Goal: Task Accomplishment & Management: Use online tool/utility

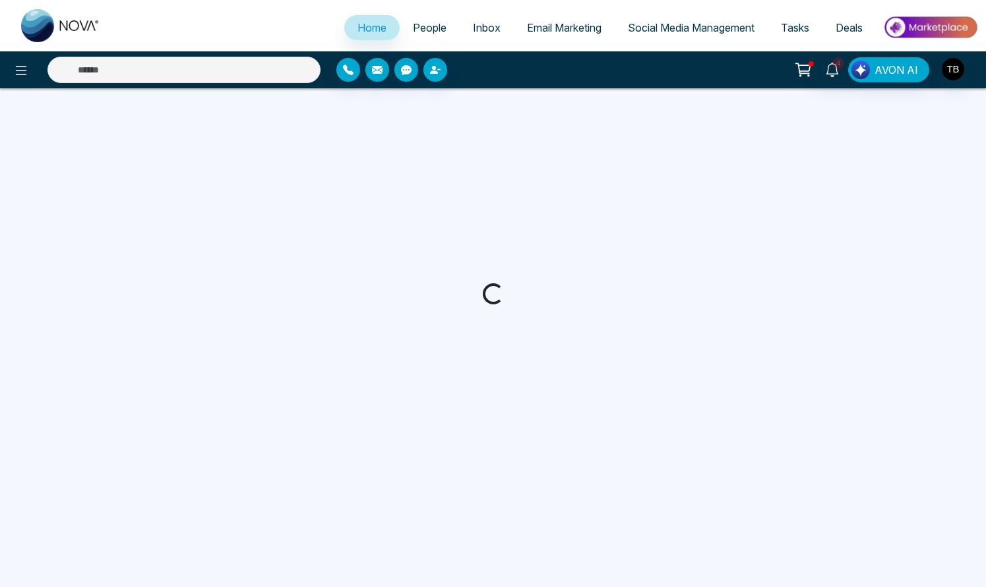
select select "*"
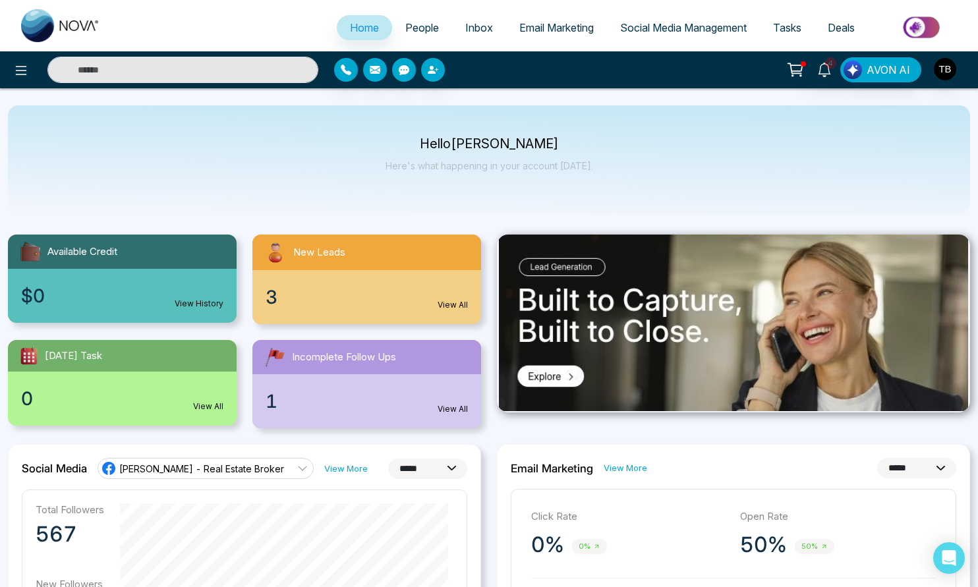
click at [702, 34] on span "Social Media Management" at bounding box center [683, 27] width 127 height 13
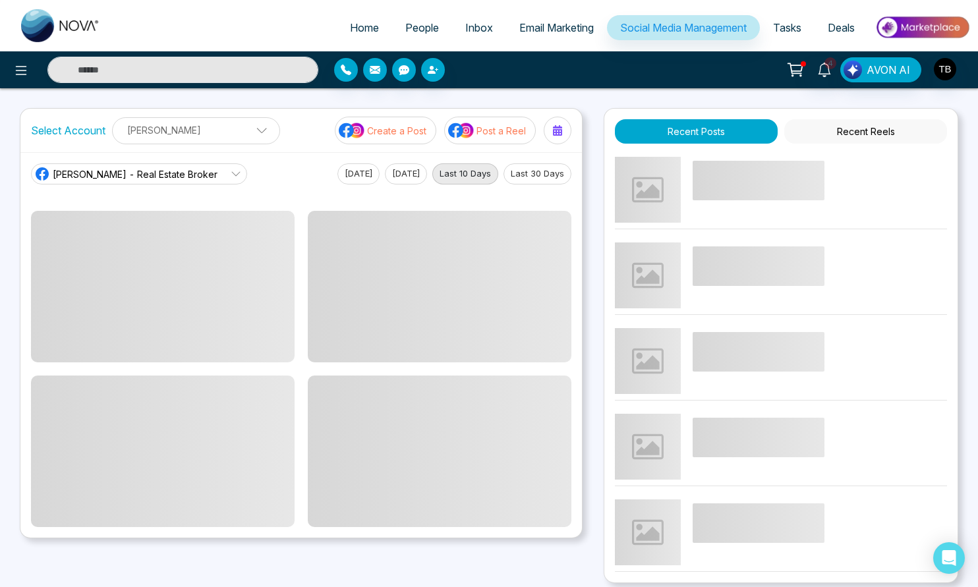
scroll to position [270, 0]
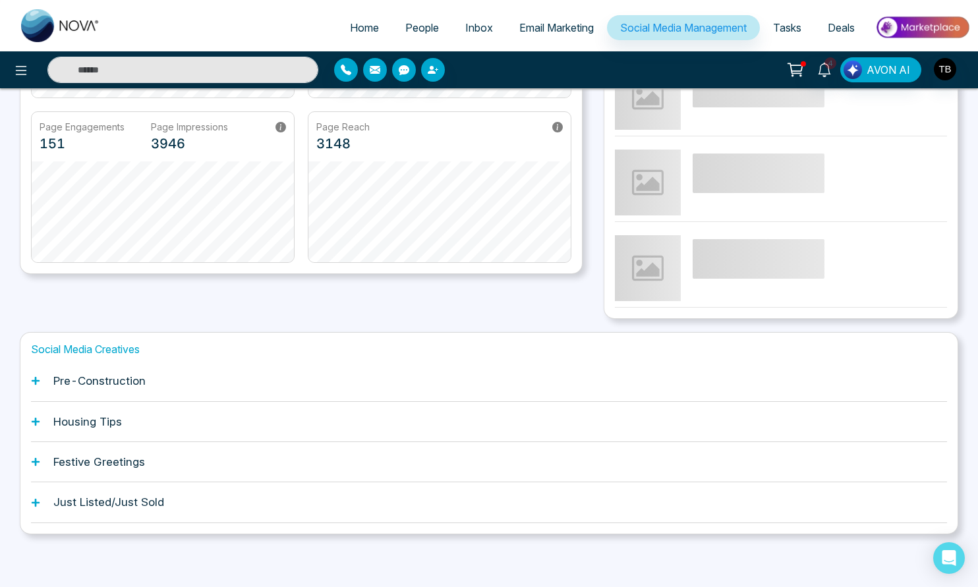
click at [84, 378] on h1 "Pre-Construction" at bounding box center [99, 381] width 92 height 13
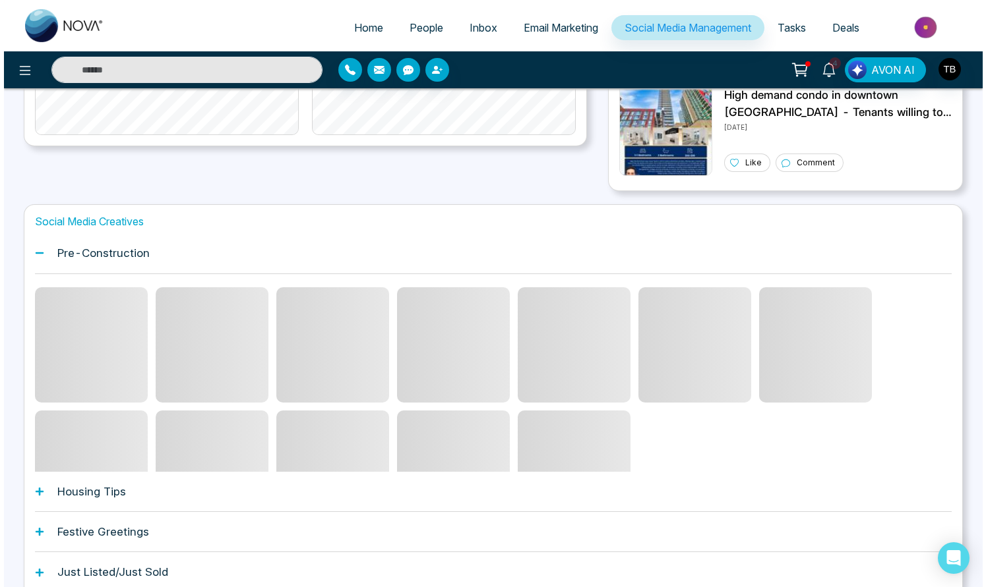
scroll to position [467, 0]
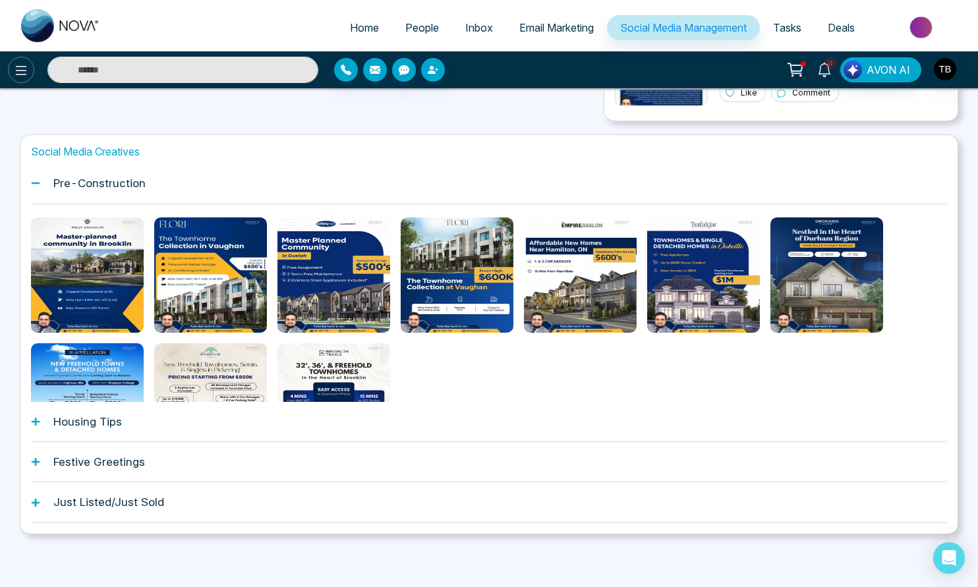
click at [27, 75] on icon at bounding box center [21, 71] width 16 height 16
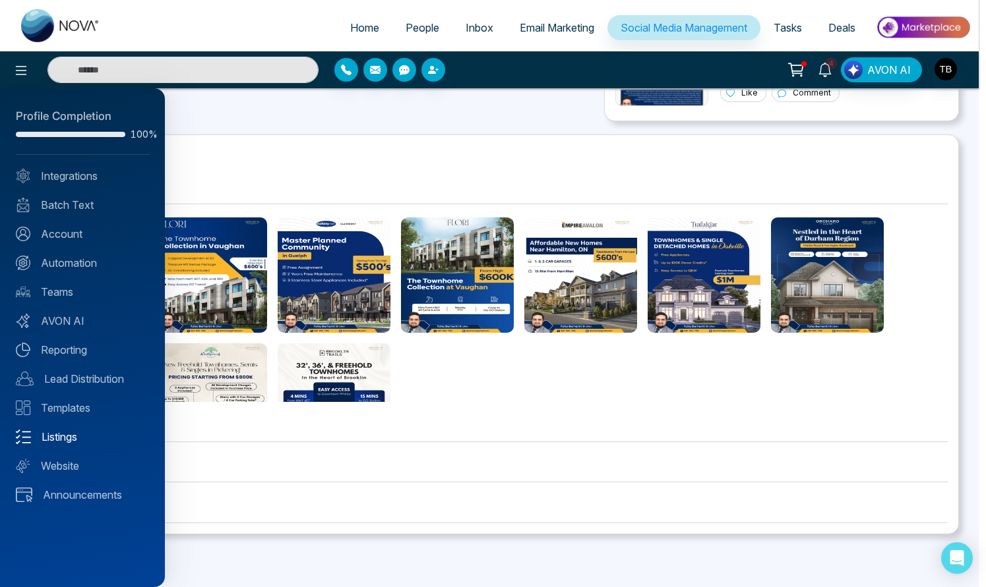
click at [55, 445] on link "Listings" at bounding box center [82, 437] width 133 height 16
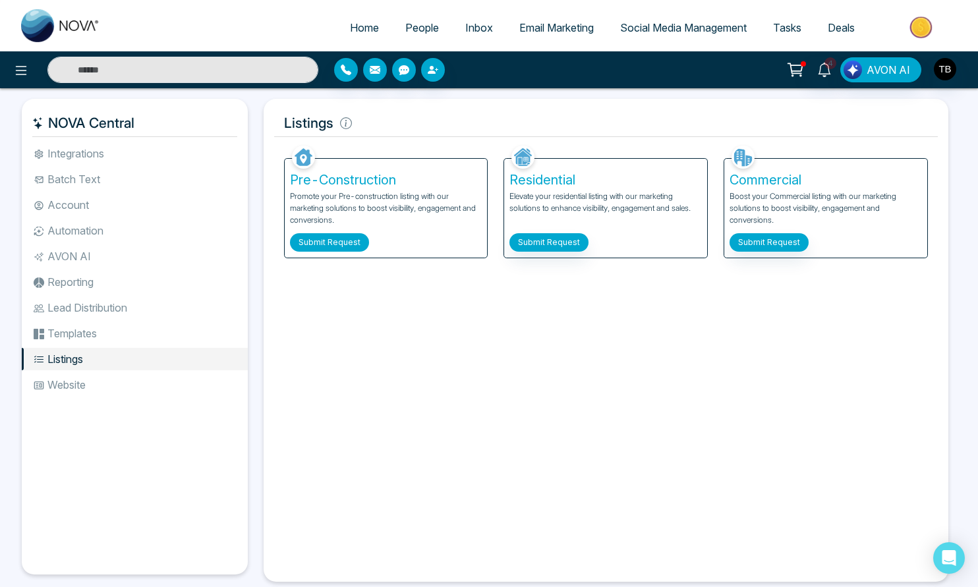
click at [338, 252] on button "Submit Request" at bounding box center [329, 242] width 79 height 18
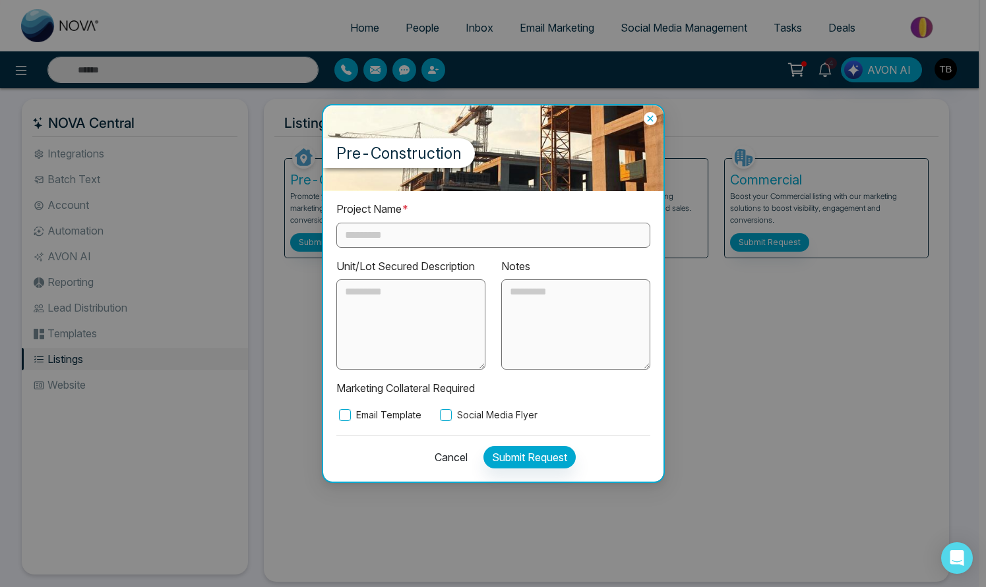
click at [440, 231] on input "text" at bounding box center [493, 235] width 314 height 25
type input "**********"
click at [526, 456] on button "Submit Request" at bounding box center [529, 457] width 92 height 22
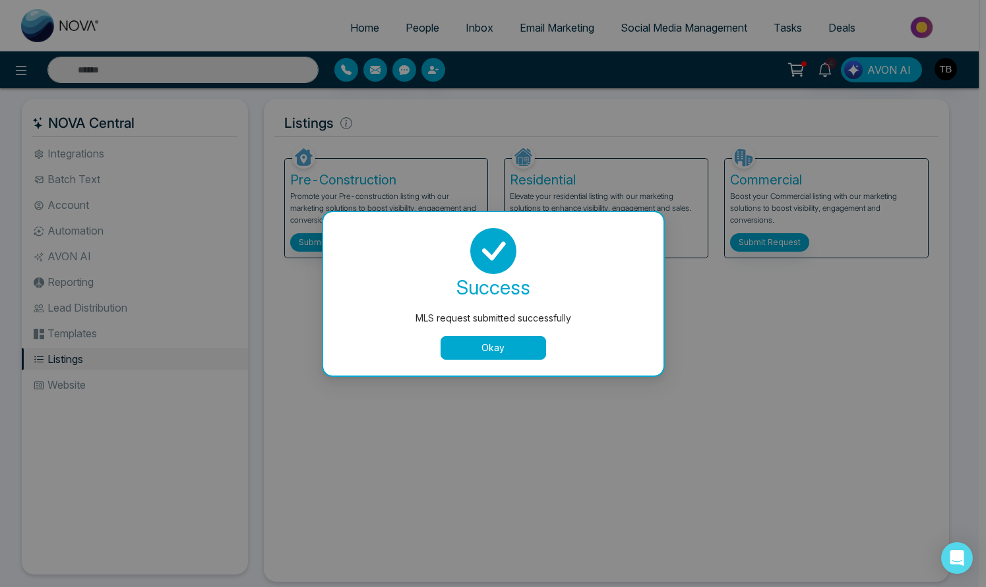
click at [526, 348] on button "Okay" at bounding box center [492, 348] width 105 height 24
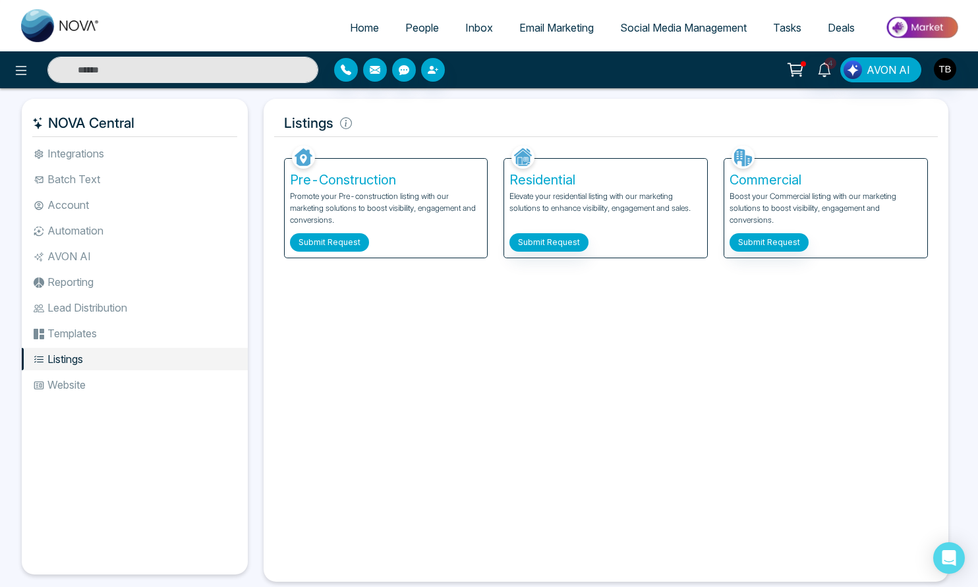
click at [336, 252] on button "Submit Request" at bounding box center [329, 242] width 79 height 18
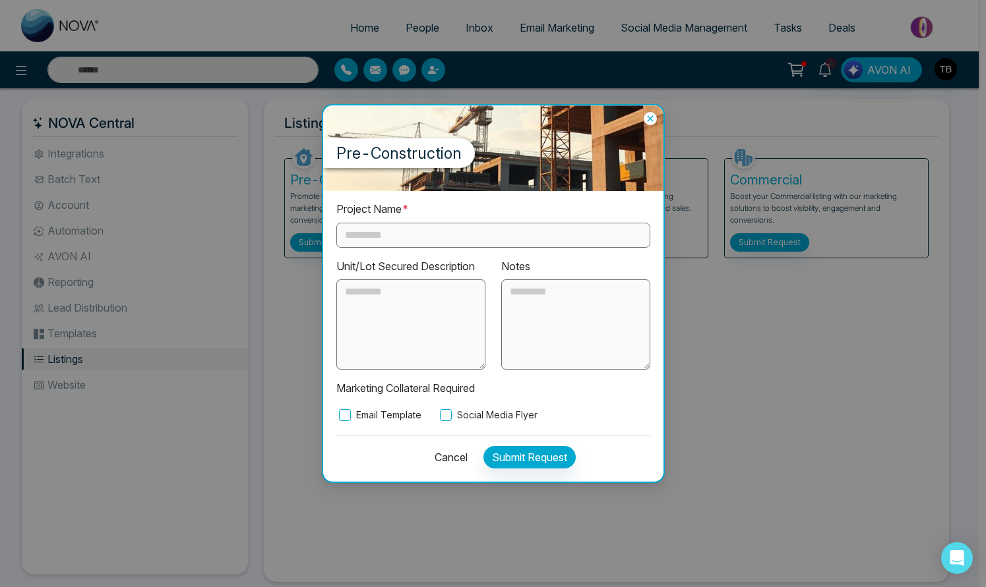
click at [412, 235] on input "text" at bounding box center [493, 235] width 314 height 25
type input "*"
type input "**********"
click at [543, 462] on button "Submit Request" at bounding box center [529, 457] width 92 height 22
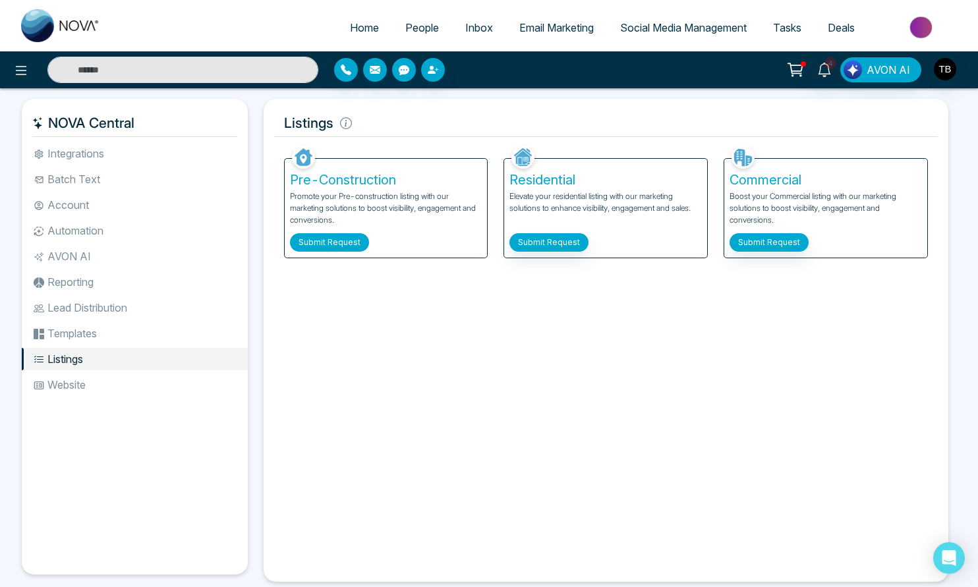
click at [334, 252] on button "Submit Request" at bounding box center [329, 242] width 79 height 18
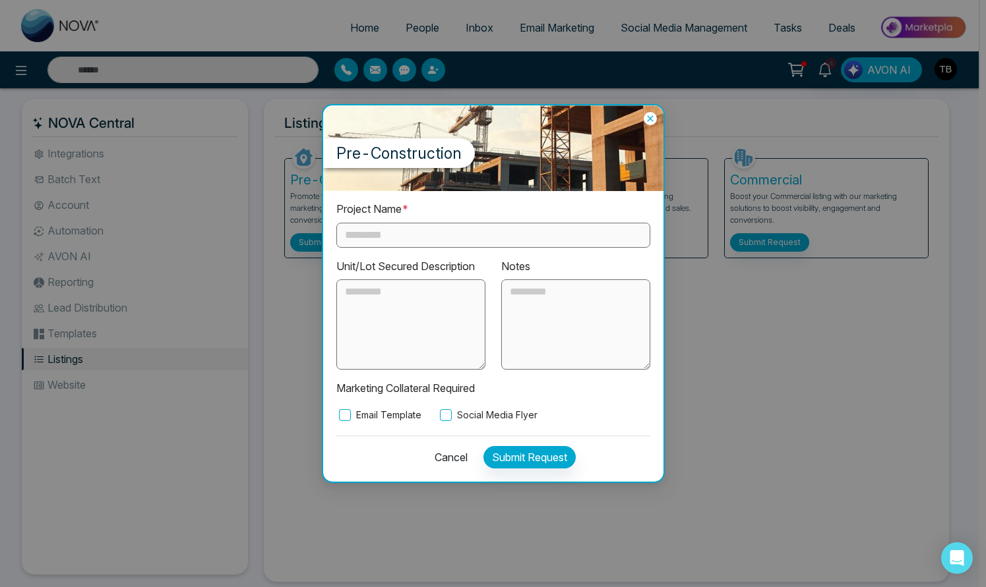
click at [443, 229] on input "text" at bounding box center [493, 235] width 314 height 25
type input "**********"
click at [550, 461] on button "Submit Request" at bounding box center [529, 457] width 92 height 22
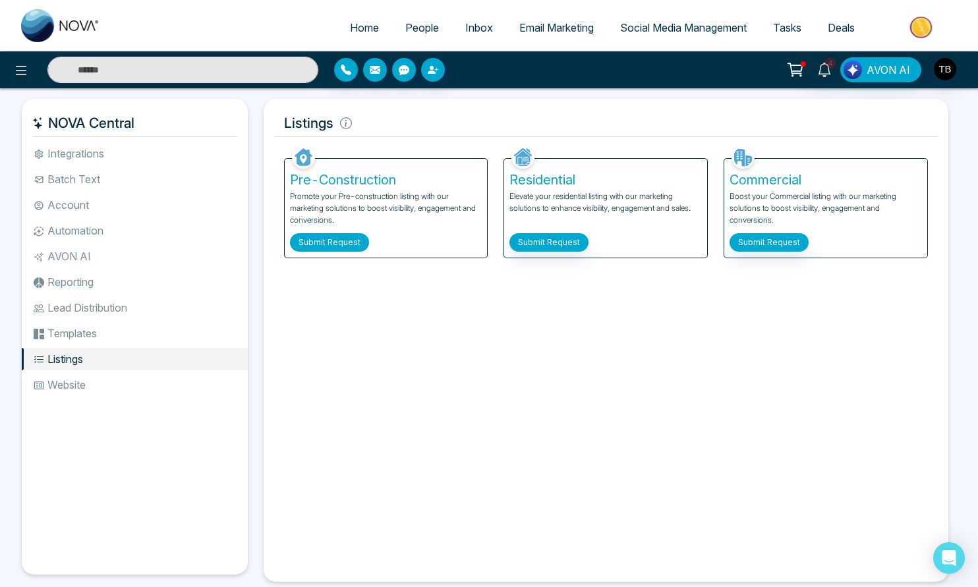
click at [341, 252] on button "Submit Request" at bounding box center [329, 242] width 79 height 18
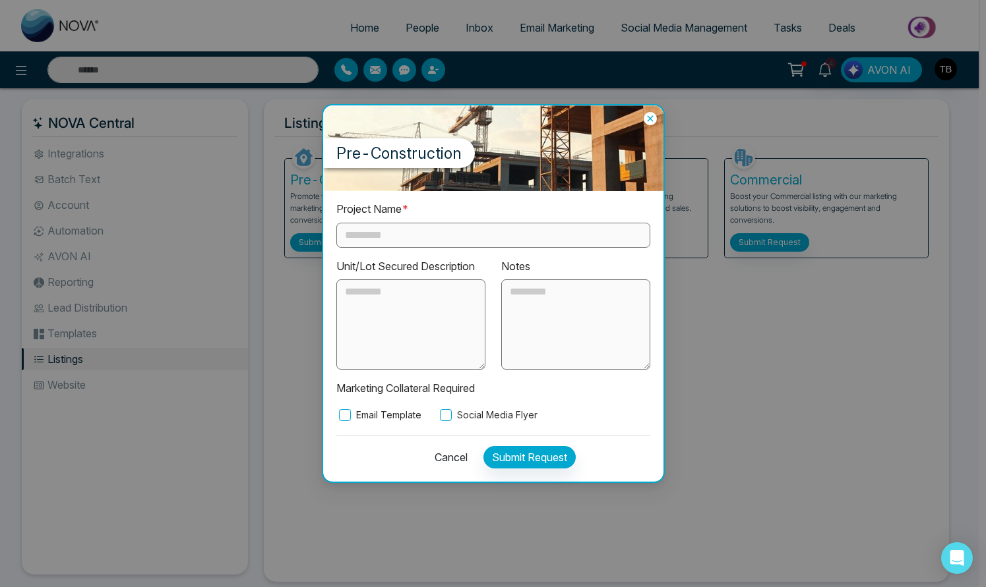
click at [430, 231] on input "text" at bounding box center [493, 235] width 314 height 25
type input "**********"
click at [375, 421] on label "Email Template" at bounding box center [378, 415] width 85 height 15
click at [475, 422] on label "Social Media Flyer" at bounding box center [487, 415] width 100 height 15
click at [524, 468] on button "Submit Request" at bounding box center [529, 457] width 92 height 22
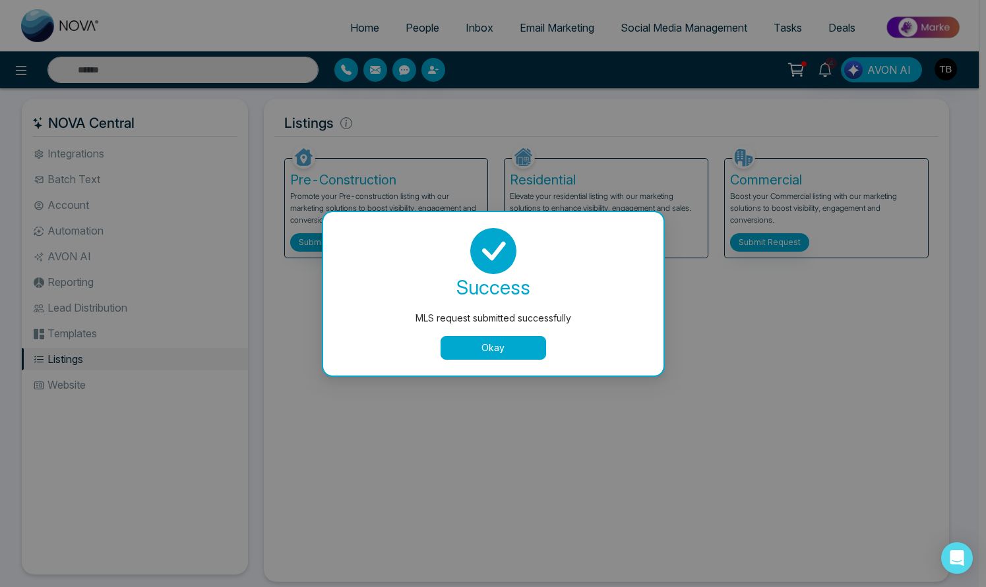
click at [485, 345] on button "Okay" at bounding box center [492, 348] width 105 height 24
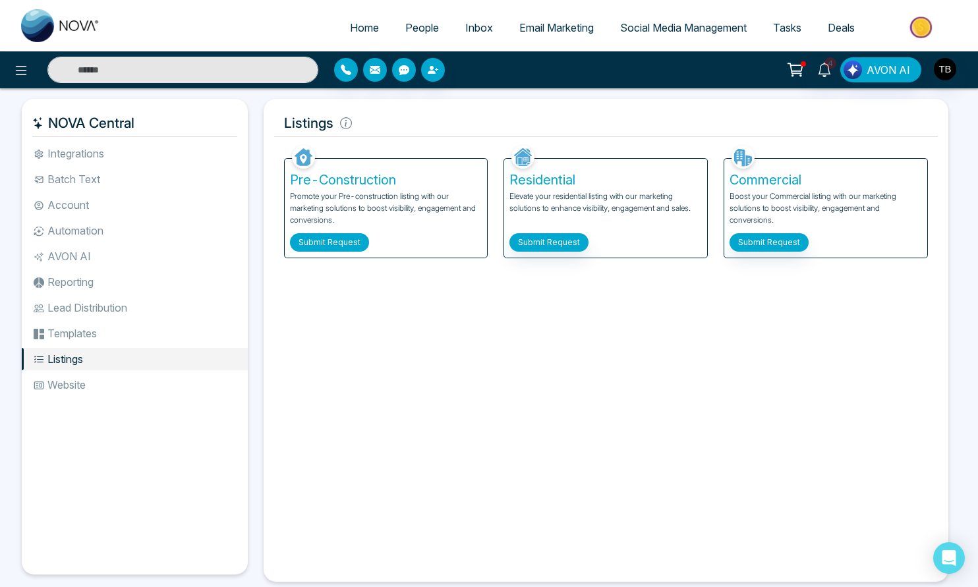
click at [352, 252] on button "Submit Request" at bounding box center [329, 242] width 79 height 18
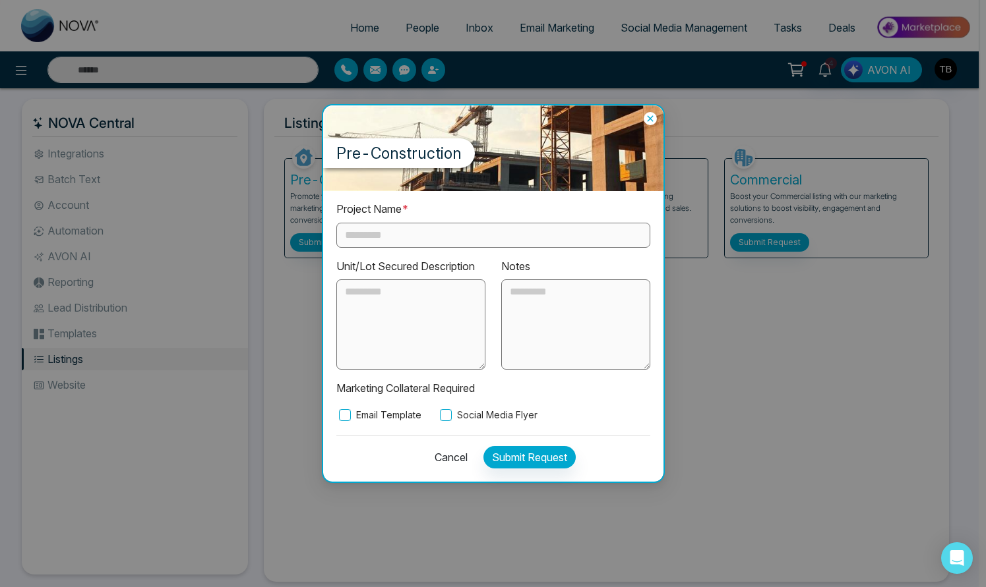
click at [429, 223] on input "text" at bounding box center [493, 235] width 314 height 25
type input "**********"
click at [380, 423] on label "Email Template" at bounding box center [378, 415] width 85 height 15
click at [514, 459] on button "Submit Request" at bounding box center [529, 457] width 92 height 22
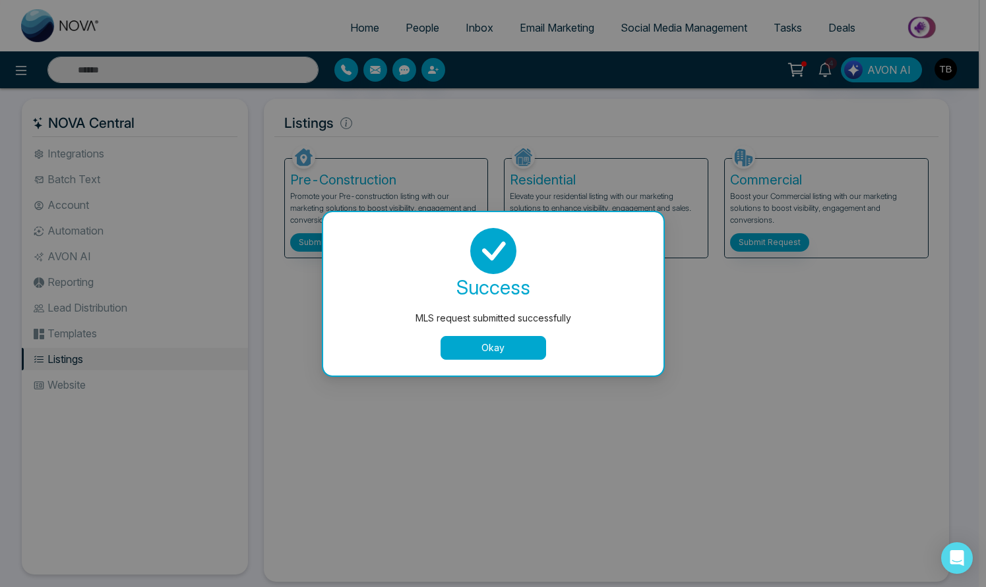
click at [444, 351] on button "Okay" at bounding box center [492, 348] width 105 height 24
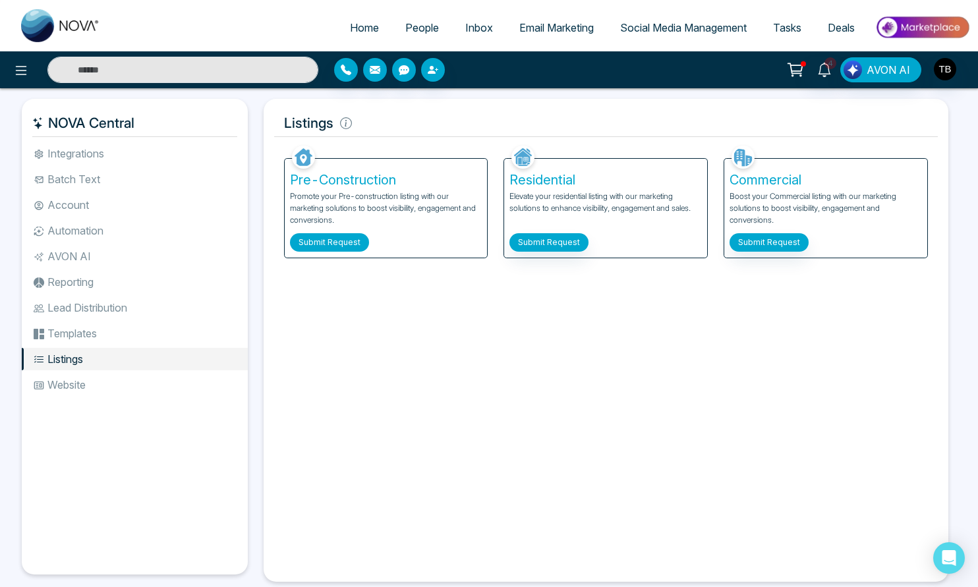
click at [347, 252] on button "Submit Request" at bounding box center [329, 242] width 79 height 18
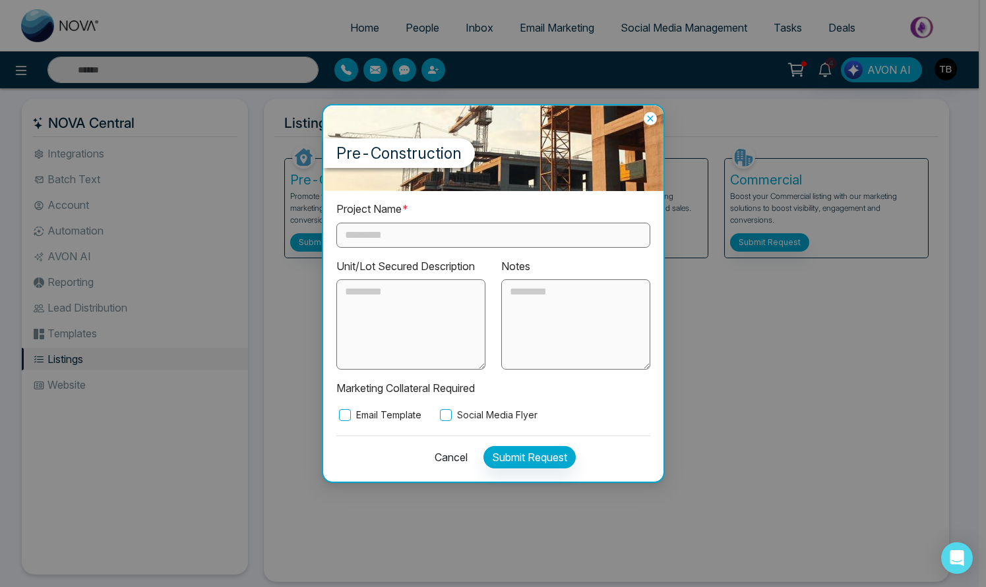
click at [413, 231] on input "text" at bounding box center [493, 235] width 314 height 25
type input "**********"
click at [401, 417] on label "Email Template" at bounding box center [378, 415] width 85 height 15
click at [466, 420] on label "Social Media Flyer" at bounding box center [487, 415] width 100 height 15
click at [537, 462] on button "Submit Request" at bounding box center [529, 457] width 92 height 22
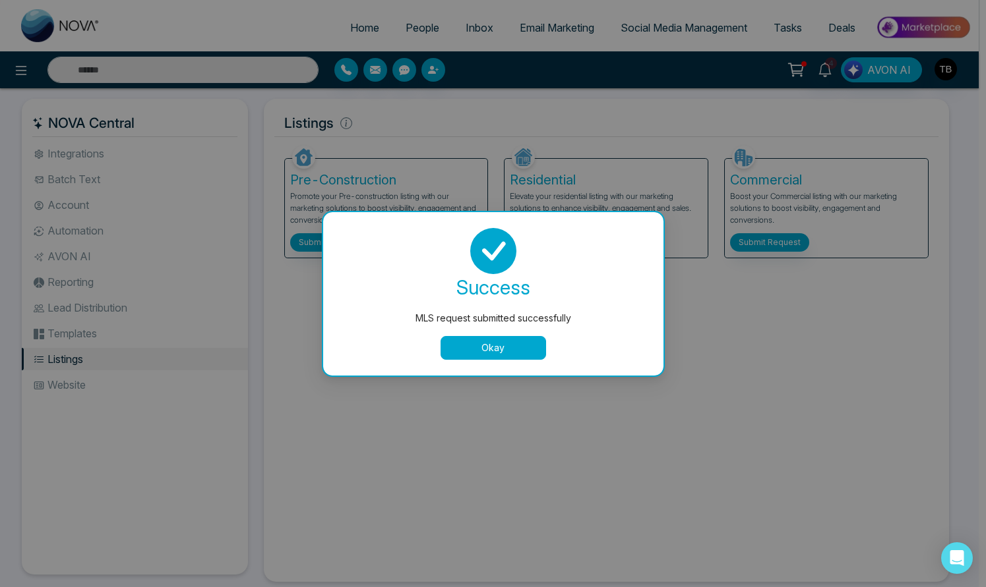
click at [684, 34] on div "MLS request submitted successfully success MLS request submitted successfully O…" at bounding box center [493, 293] width 986 height 587
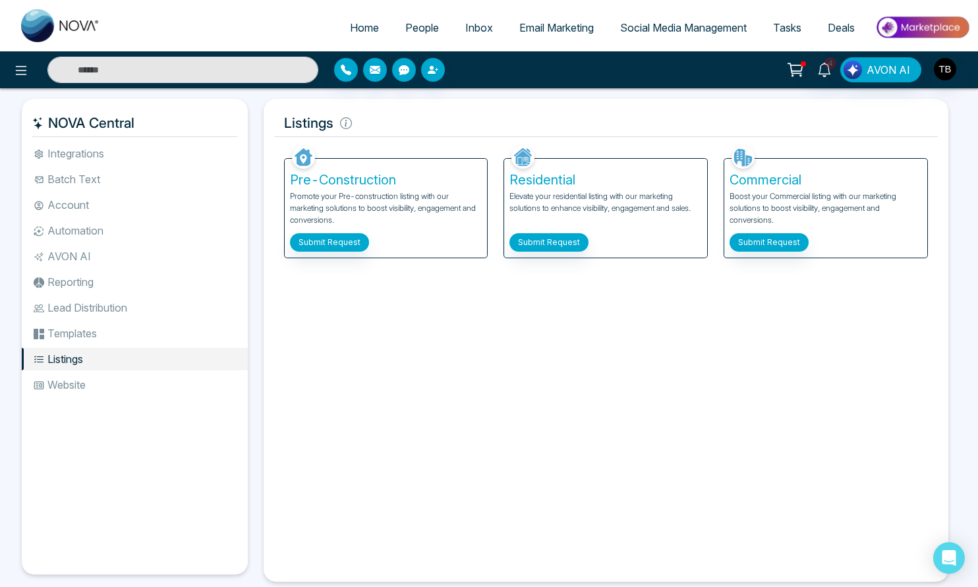
click at [684, 34] on span "Social Media Management" at bounding box center [683, 27] width 127 height 13
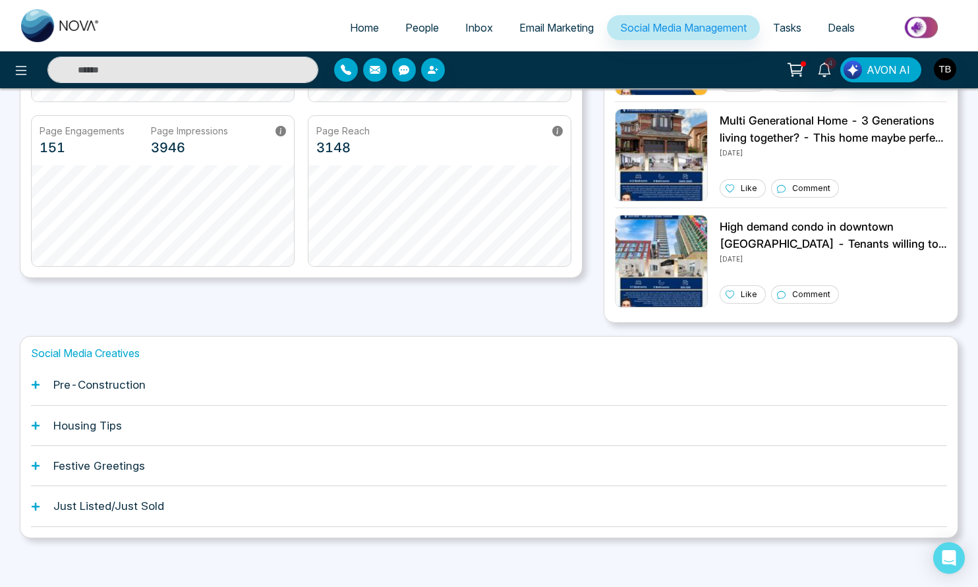
scroll to position [270, 0]
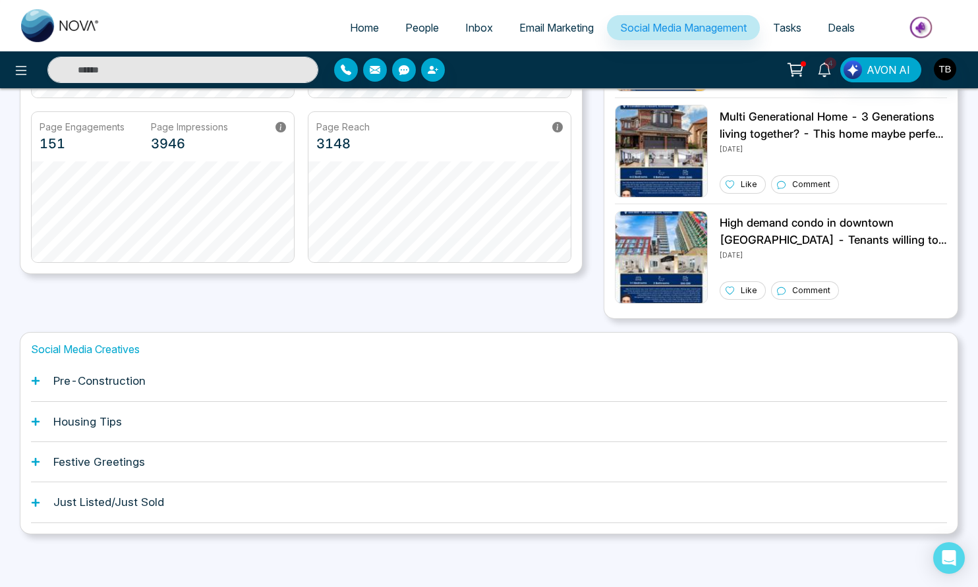
click at [117, 382] on h1 "Pre-Construction" at bounding box center [99, 381] width 92 height 13
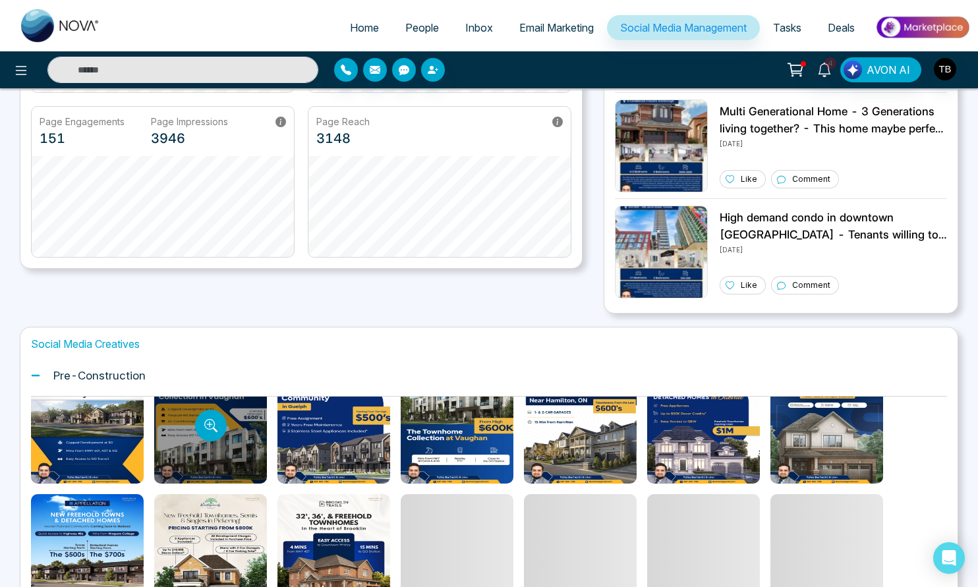
scroll to position [0, 0]
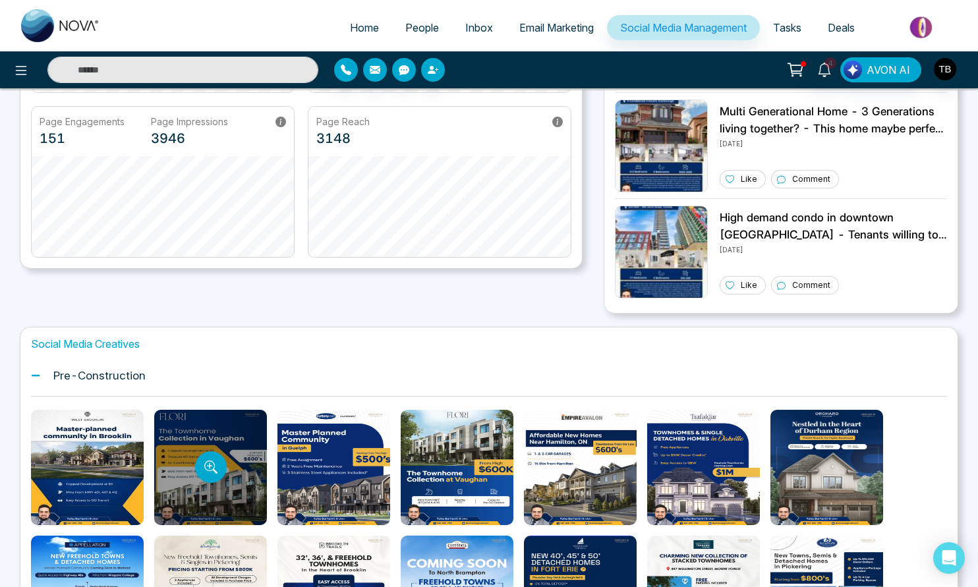
click at [183, 452] on div at bounding box center [210, 467] width 113 height 115
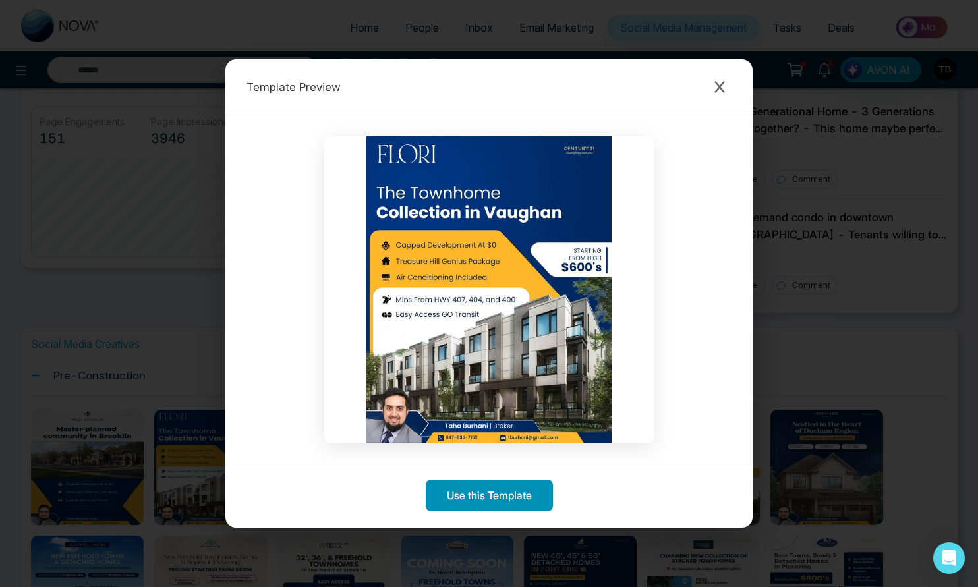
click at [498, 506] on button "Use this Template" at bounding box center [489, 496] width 127 height 32
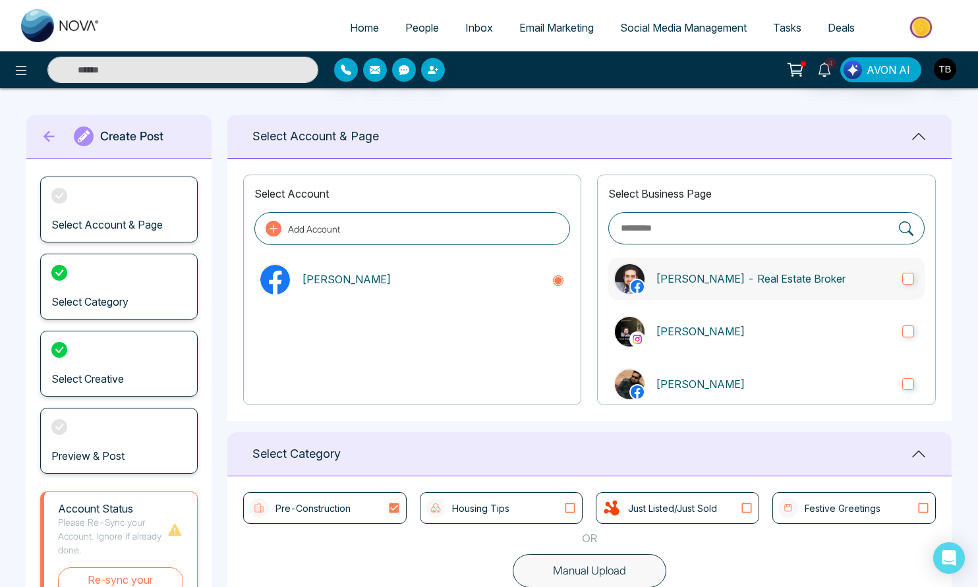
type textarea "**********"
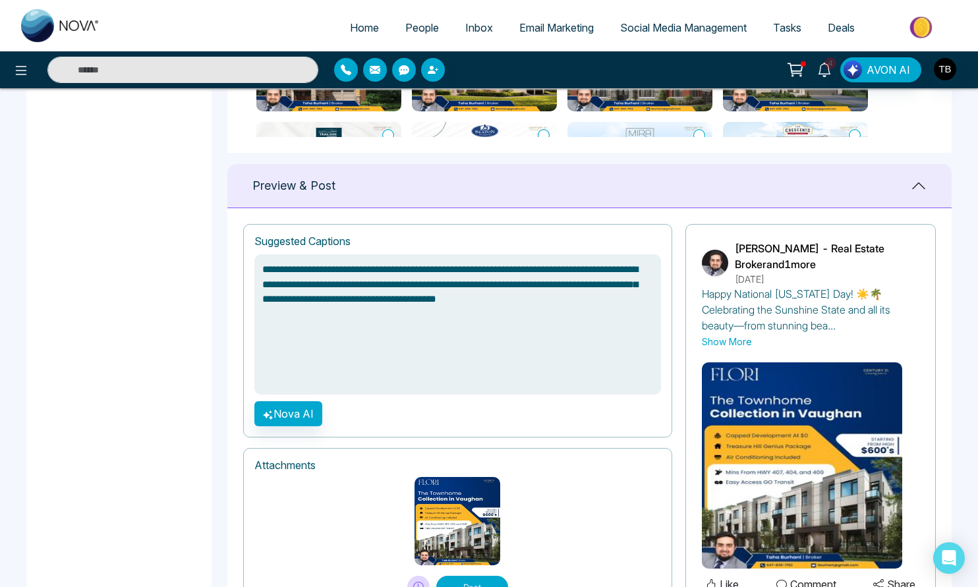
scroll to position [858, 0]
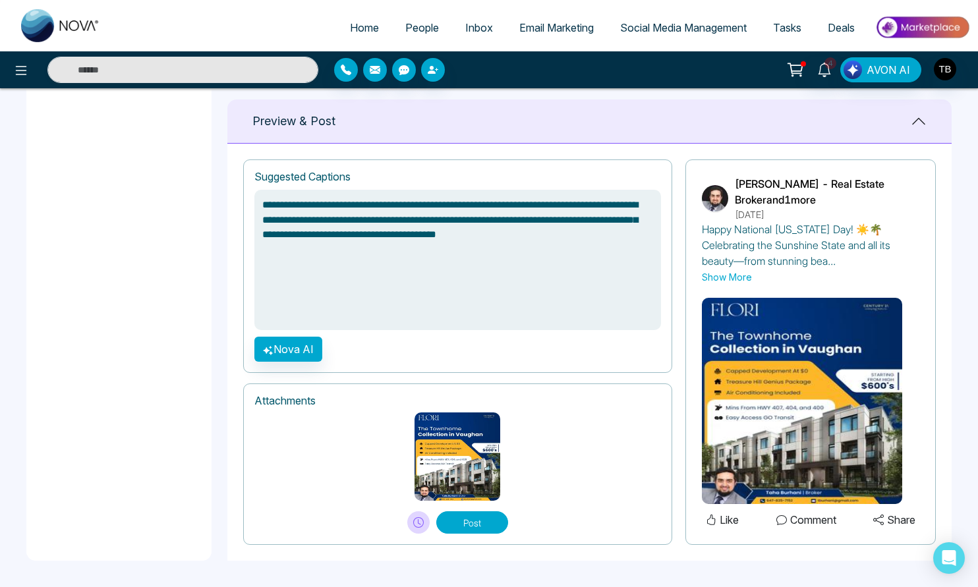
click at [467, 524] on button "Post" at bounding box center [472, 523] width 72 height 22
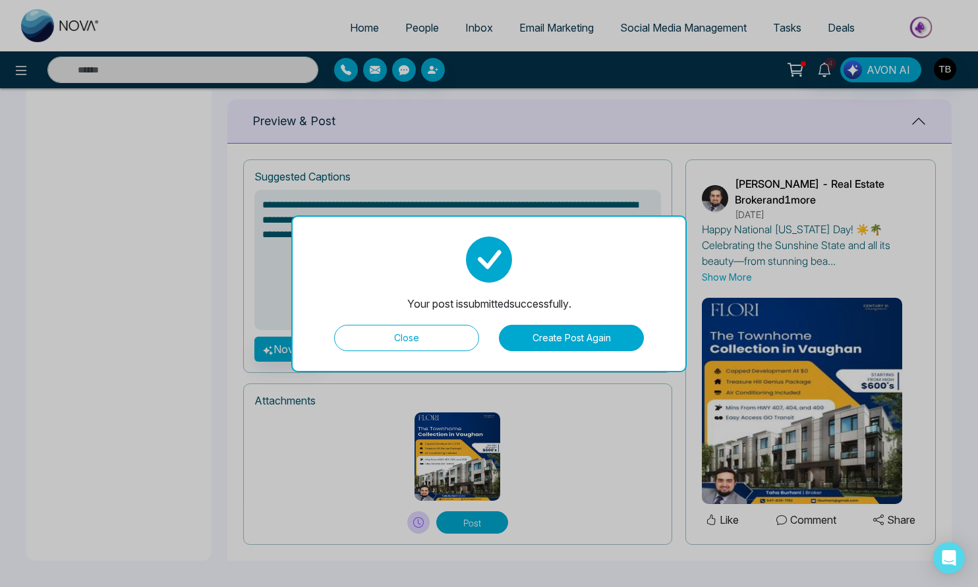
click at [423, 339] on button "Close" at bounding box center [406, 338] width 145 height 26
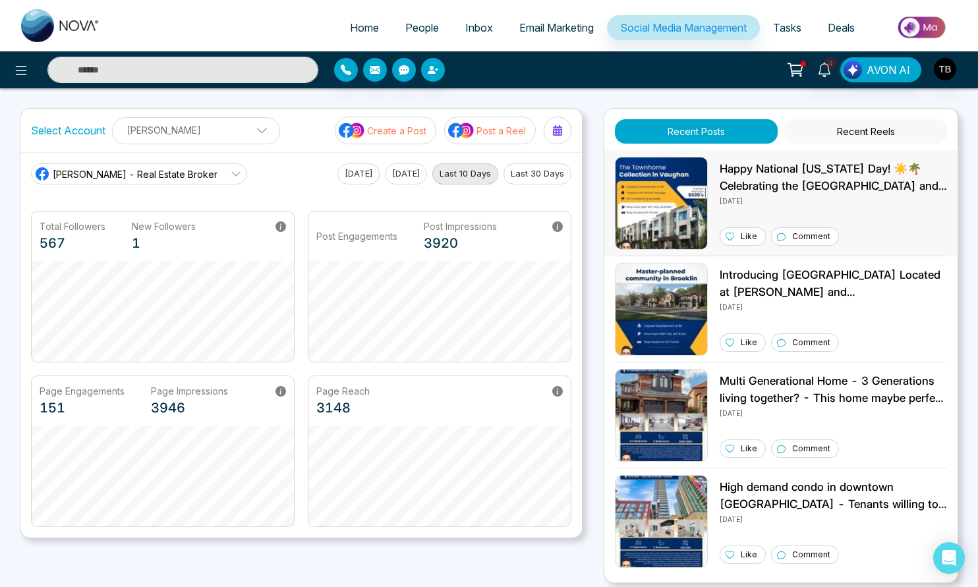
click at [771, 184] on p "Happy National [US_STATE] Day! ☀️🌴 Celebrating the [GEOGRAPHIC_DATA] and all it…" at bounding box center [833, 178] width 227 height 34
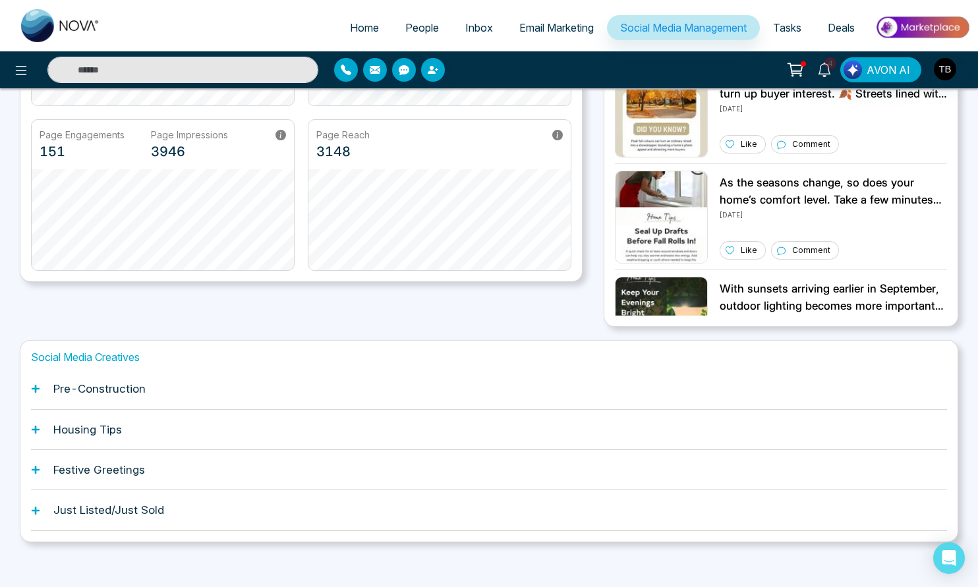
scroll to position [270, 0]
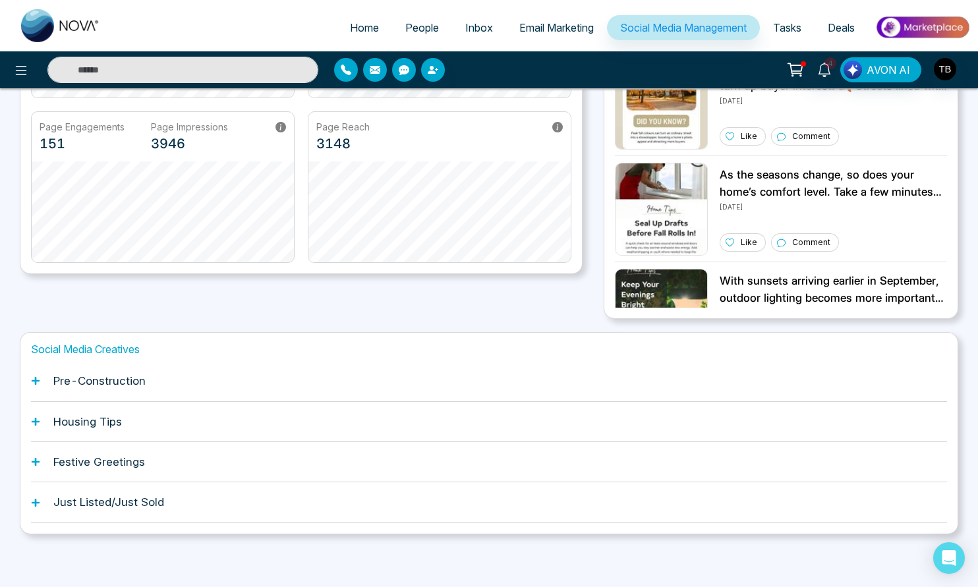
click at [98, 381] on h1 "Pre-Construction" at bounding box center [99, 381] width 92 height 13
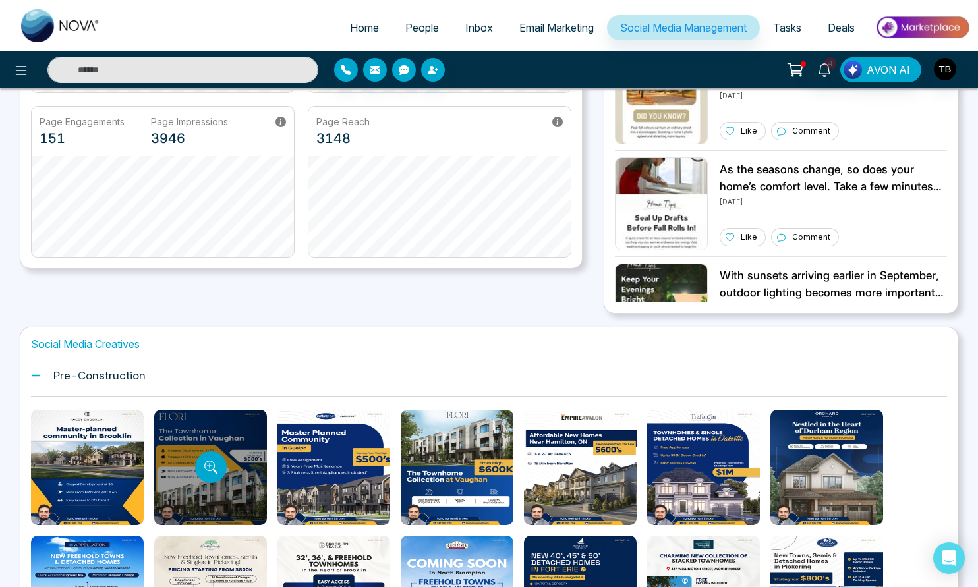
click at [179, 442] on div at bounding box center [210, 467] width 113 height 115
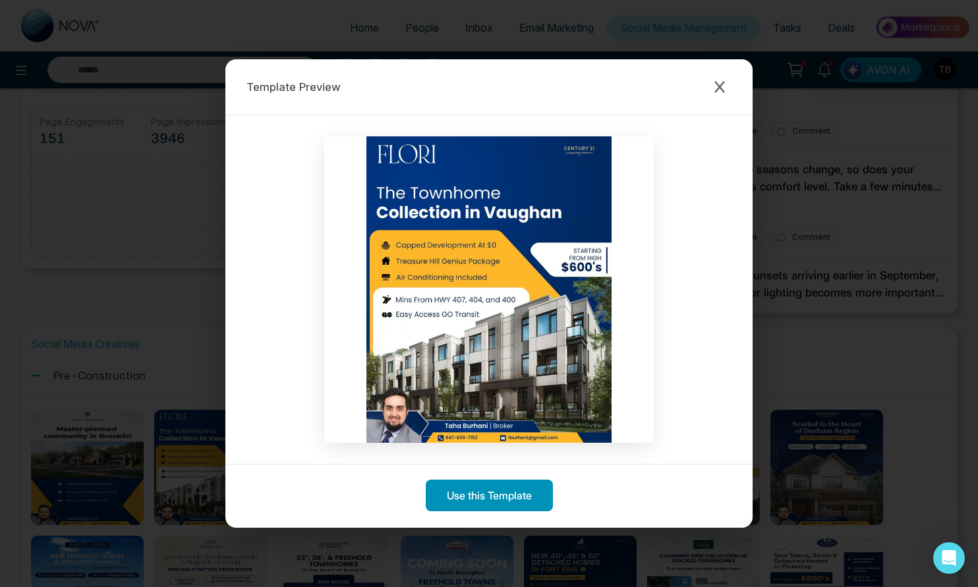
click at [482, 502] on button "Use this Template" at bounding box center [489, 496] width 127 height 32
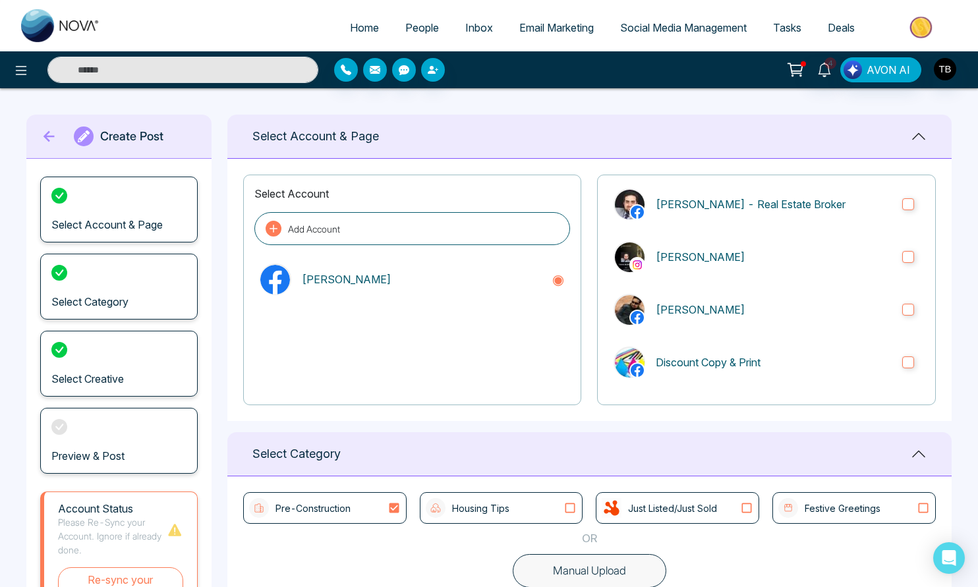
scroll to position [824, 0]
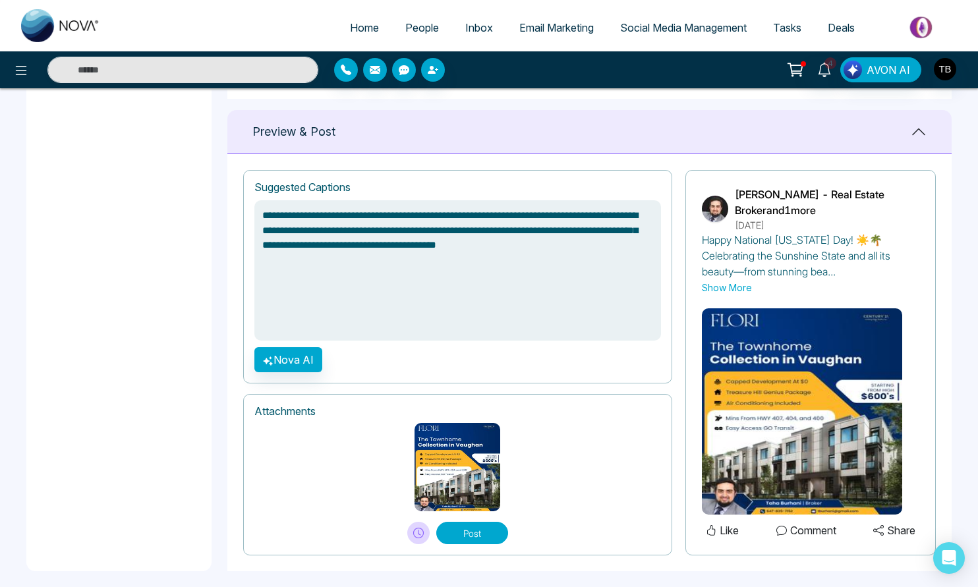
drag, startPoint x: 570, startPoint y: 265, endPoint x: 179, endPoint y: 210, distance: 394.2
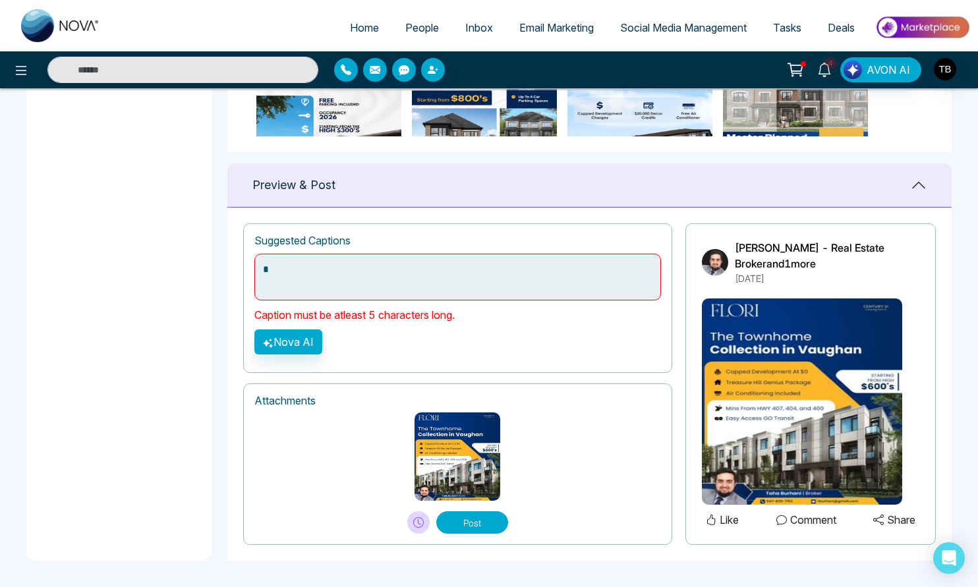
scroll to position [807, 0]
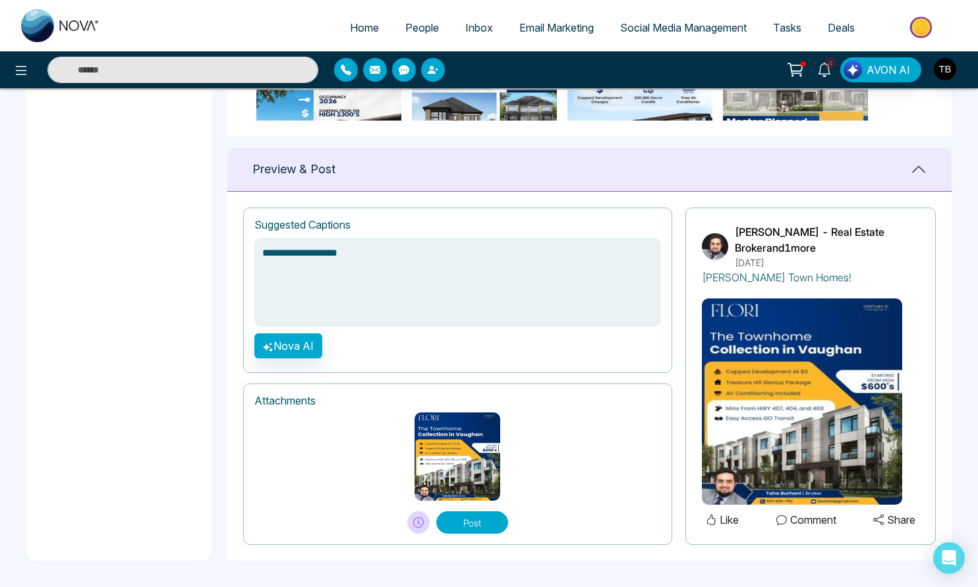
type textarea "**********"
click at [480, 522] on button "Post" at bounding box center [472, 523] width 72 height 22
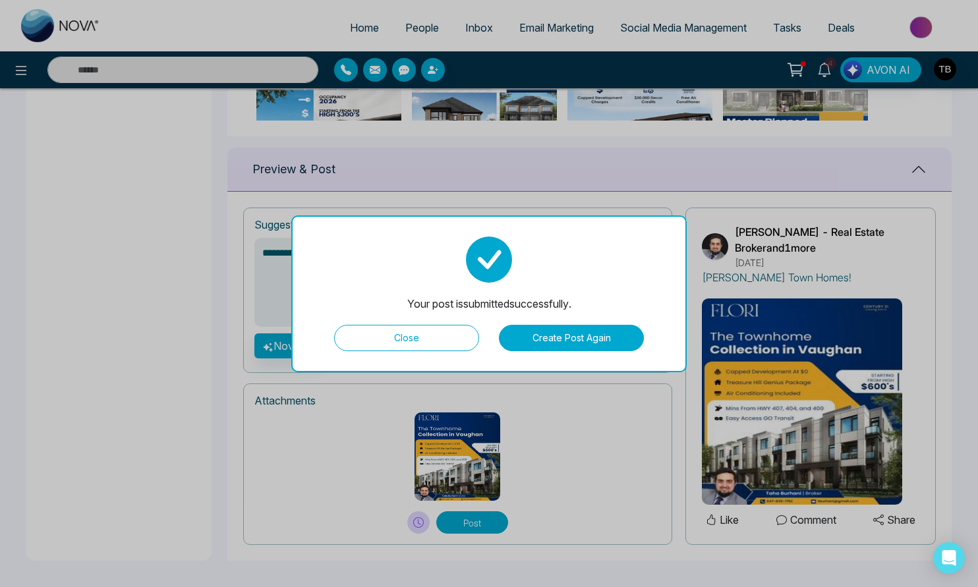
click at [555, 335] on button "Create Post Again" at bounding box center [571, 338] width 145 height 26
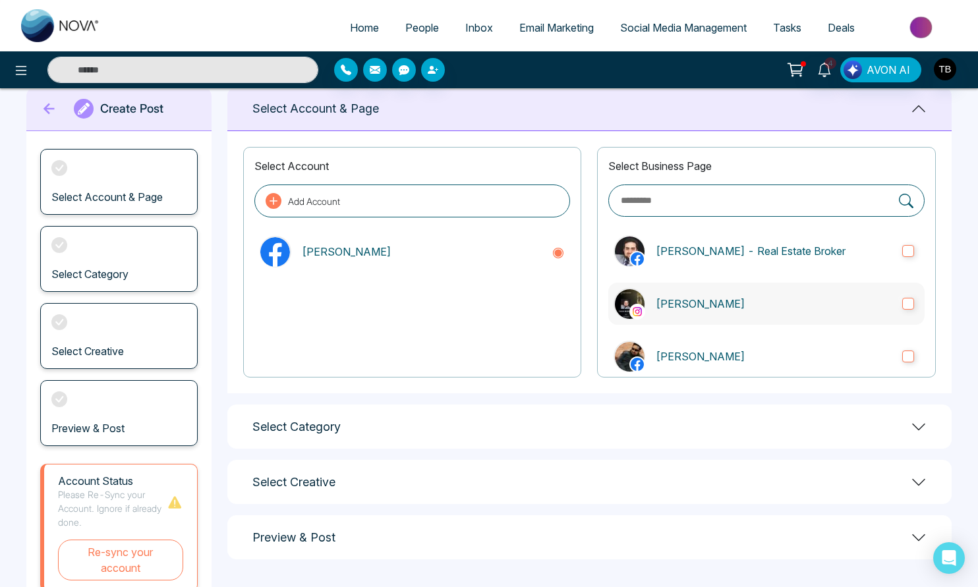
scroll to position [0, 0]
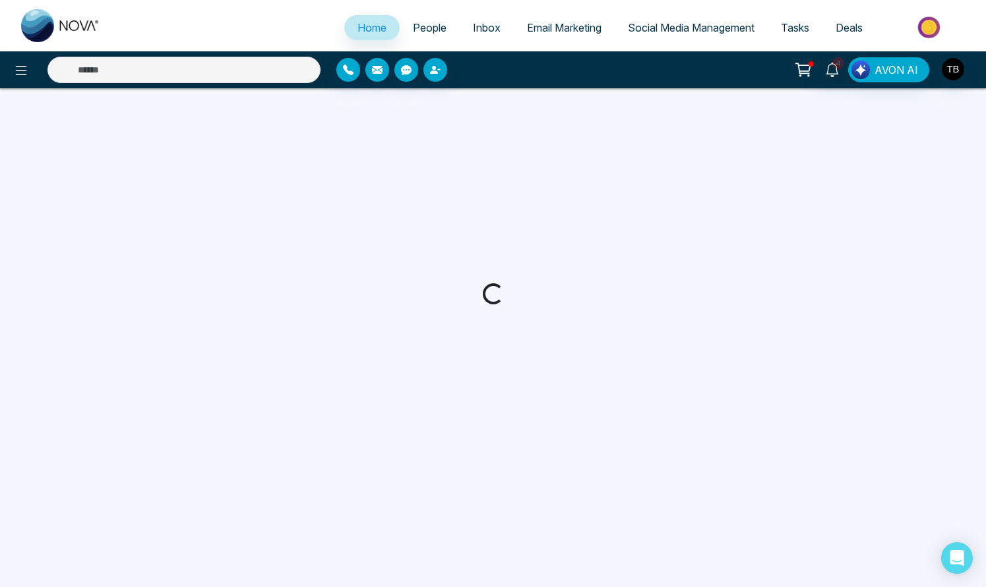
select select "*"
